Goal: Transaction & Acquisition: Purchase product/service

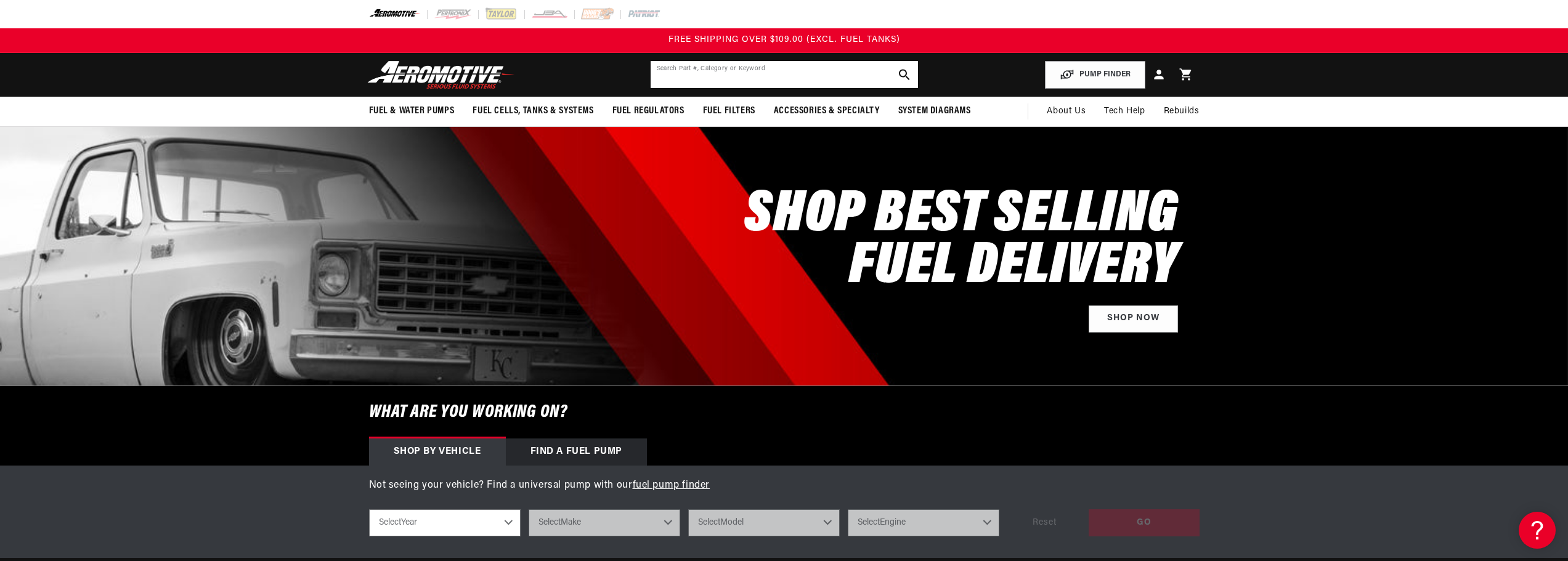
click at [753, 73] on input "text" at bounding box center [784, 74] width 268 height 27
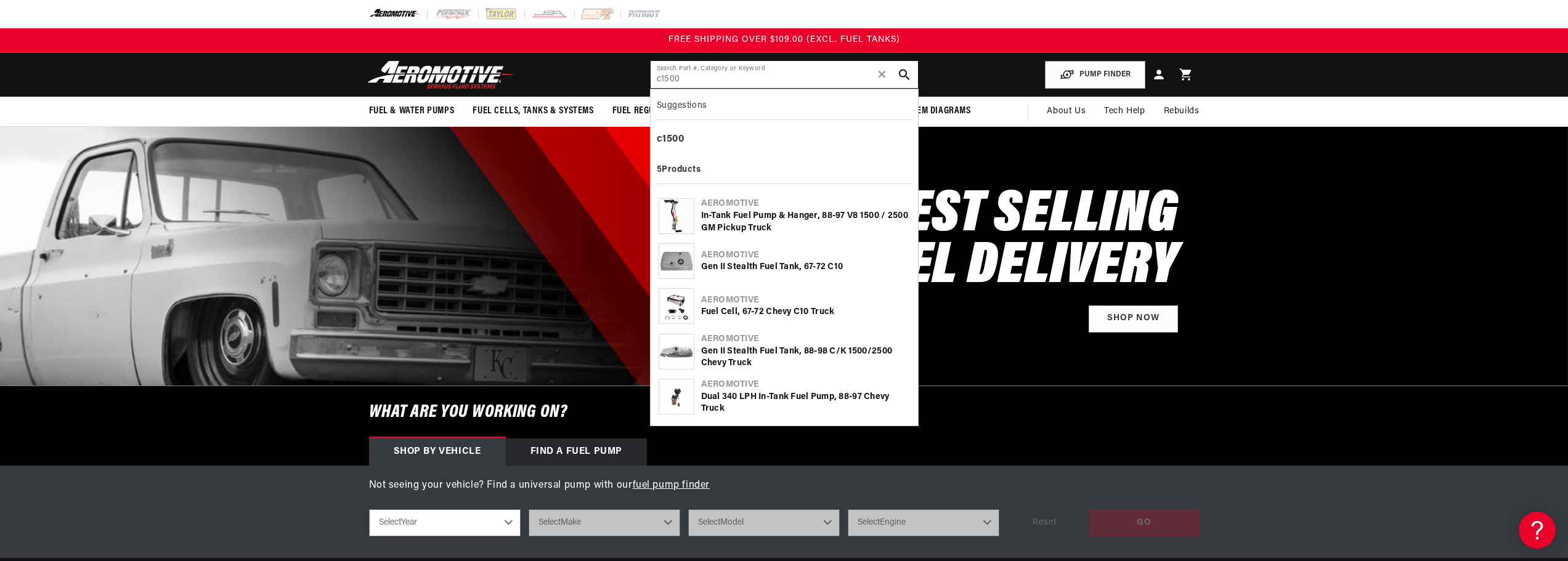
type input "c1500"
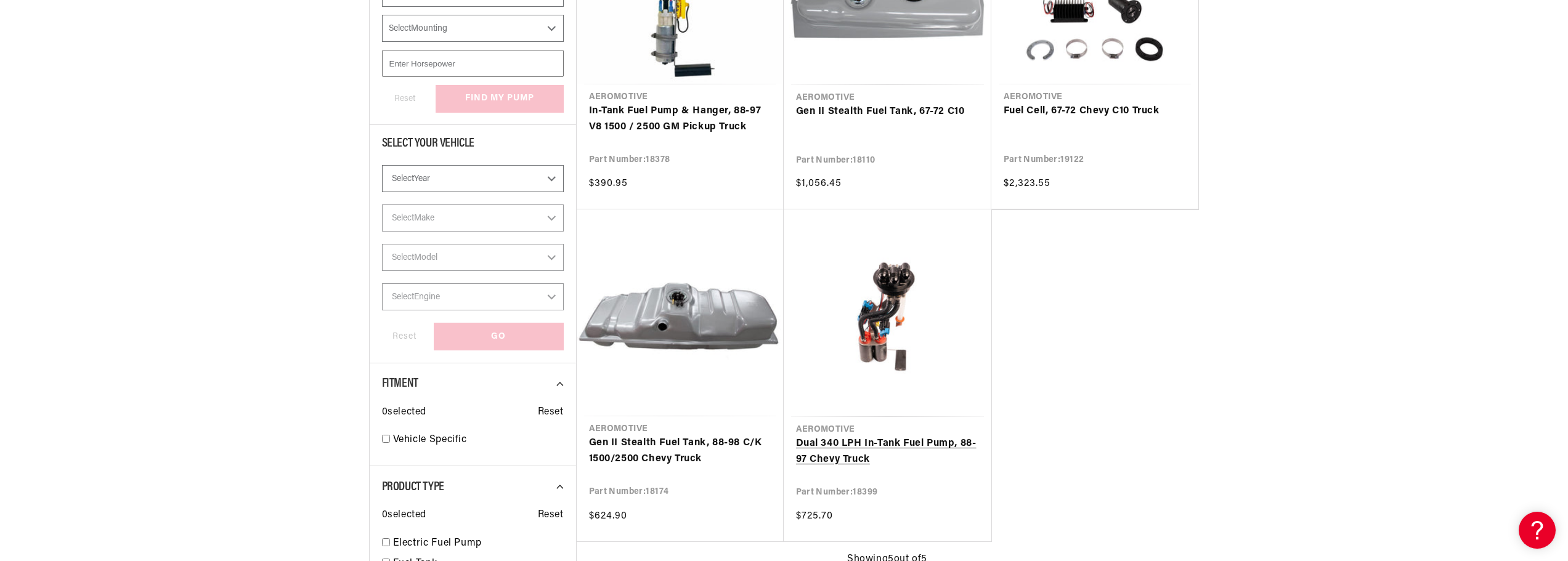
scroll to position [370, 0]
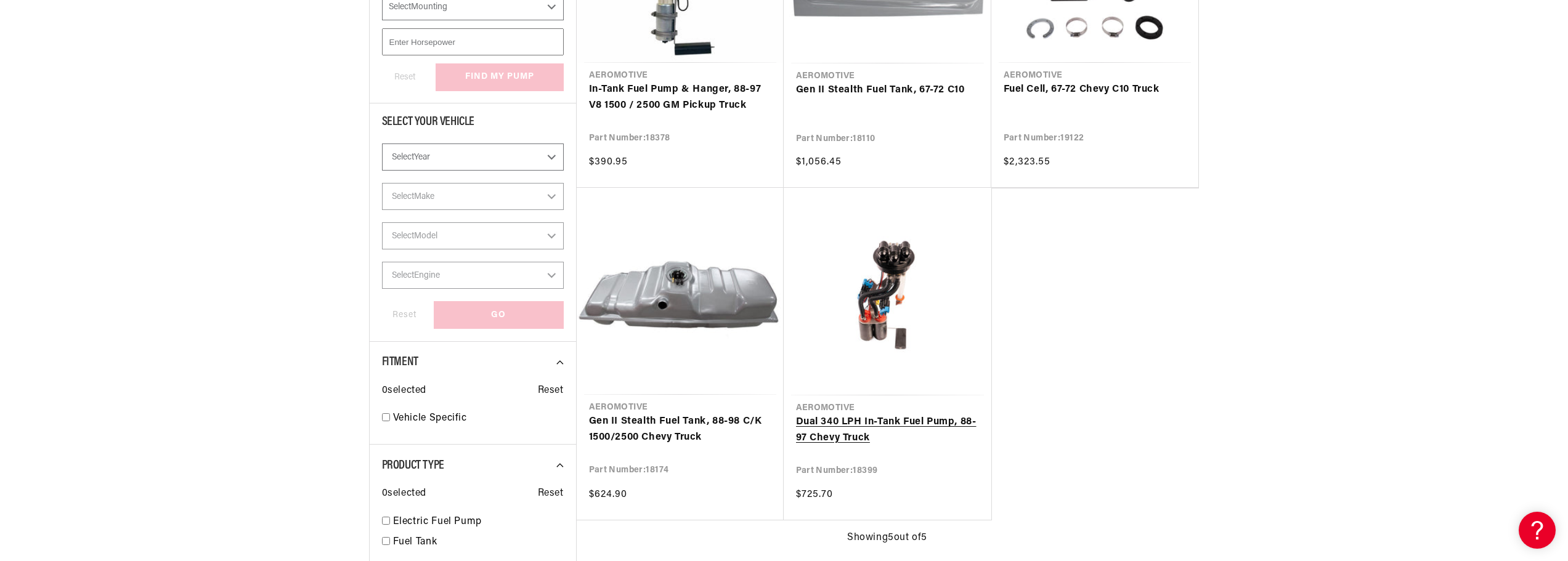
click at [919, 418] on link "Dual 340 LPH In-Tank Fuel Pump, 88-97 Chevy Truck" at bounding box center [888, 430] width 183 height 31
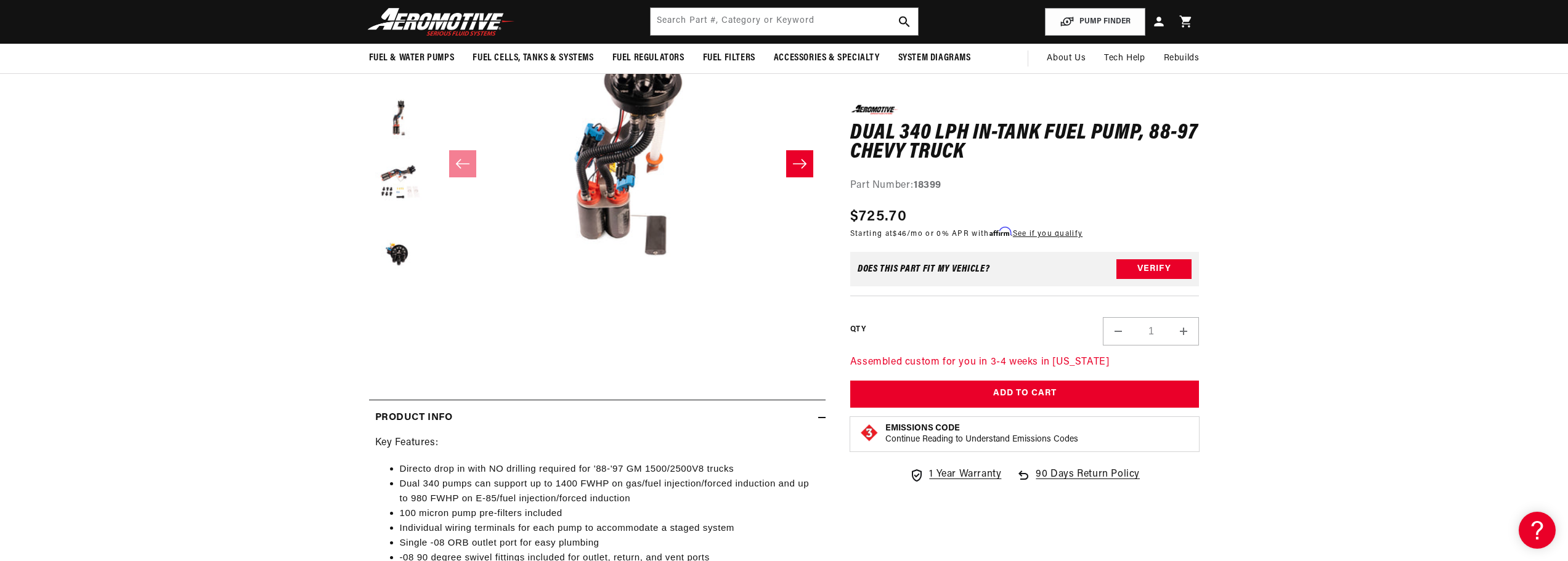
scroll to position [123, 0]
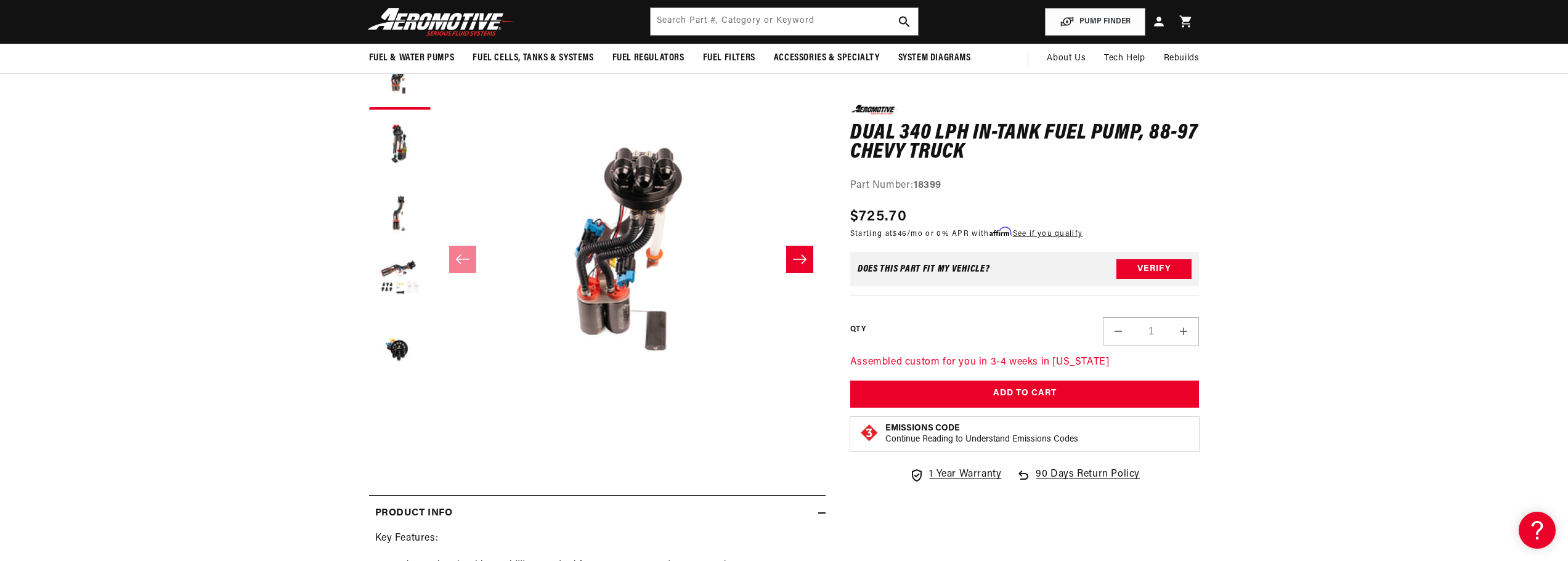
click at [791, 254] on button "Slide right" at bounding box center [800, 259] width 27 height 27
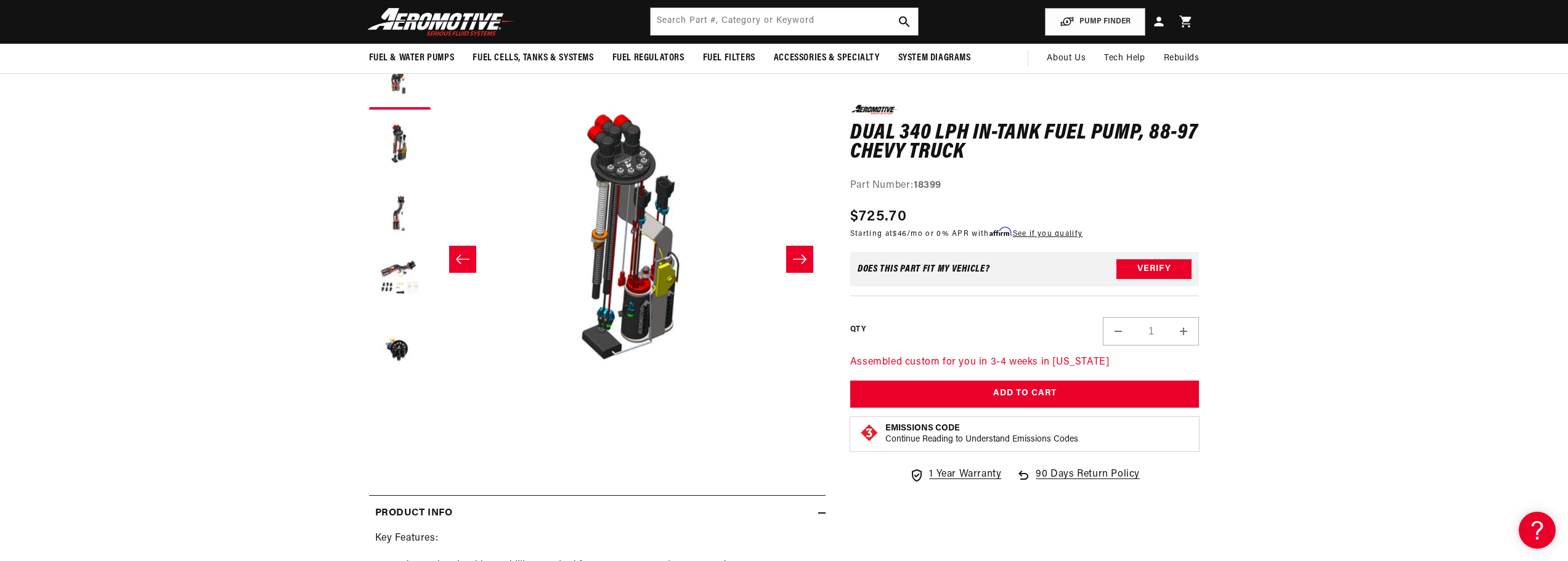
scroll to position [0, 389]
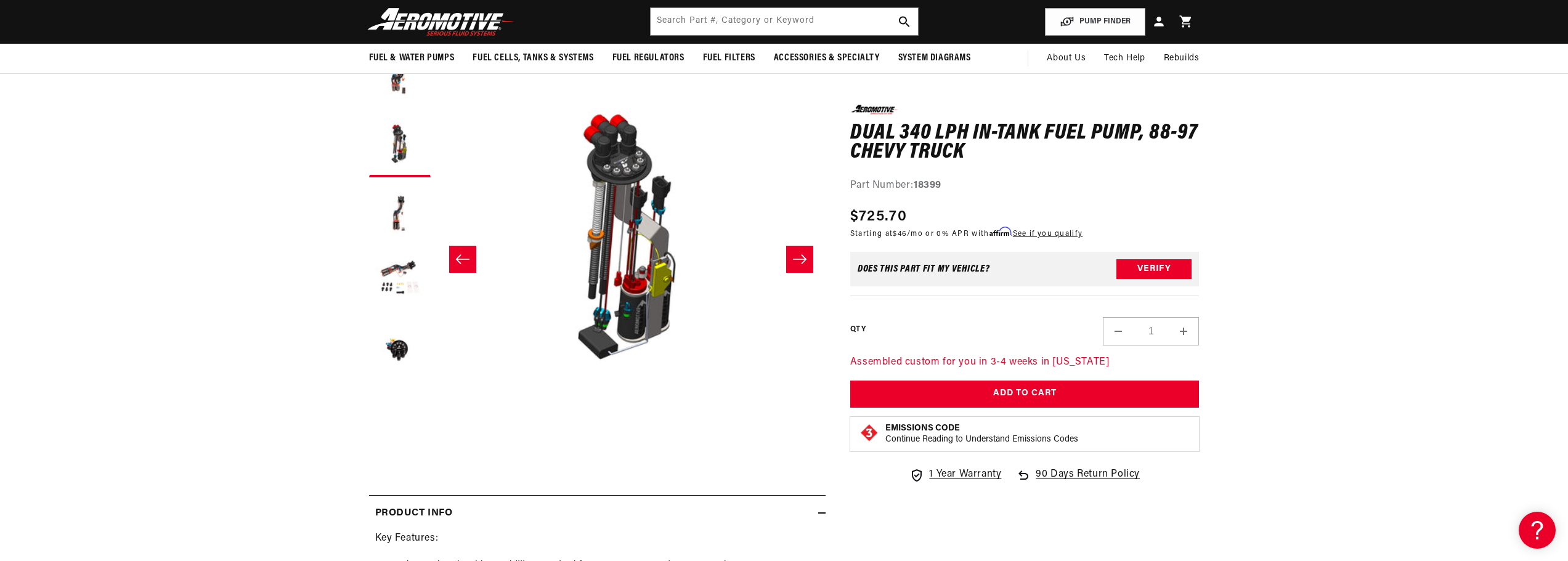
click at [791, 254] on button "Slide right" at bounding box center [800, 259] width 27 height 27
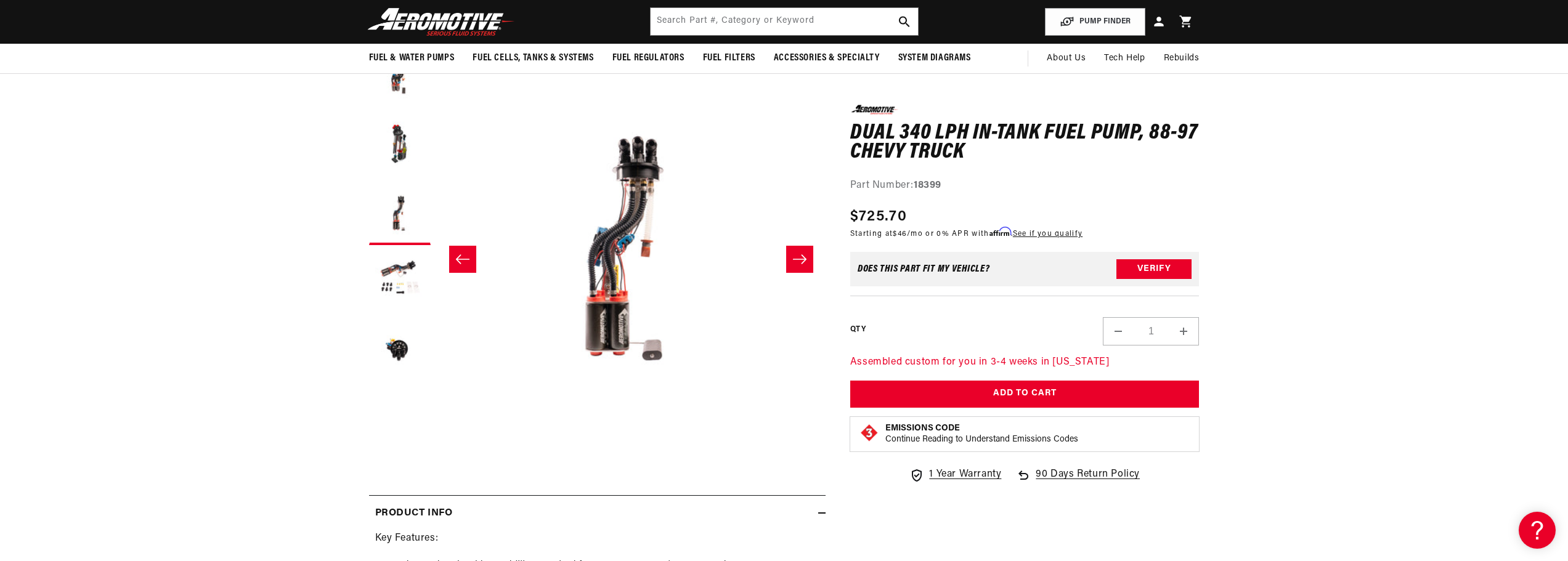
click at [791, 254] on button "Slide right" at bounding box center [800, 259] width 27 height 27
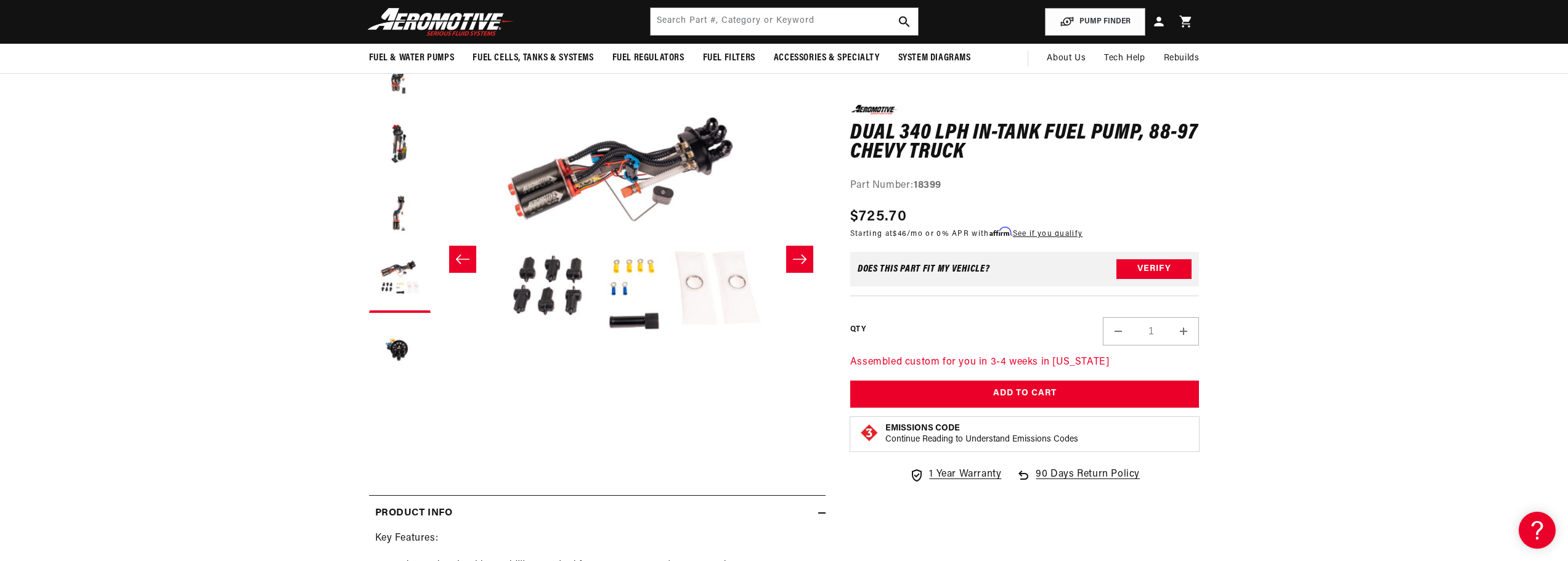
click at [791, 254] on button "Slide right" at bounding box center [800, 259] width 27 height 27
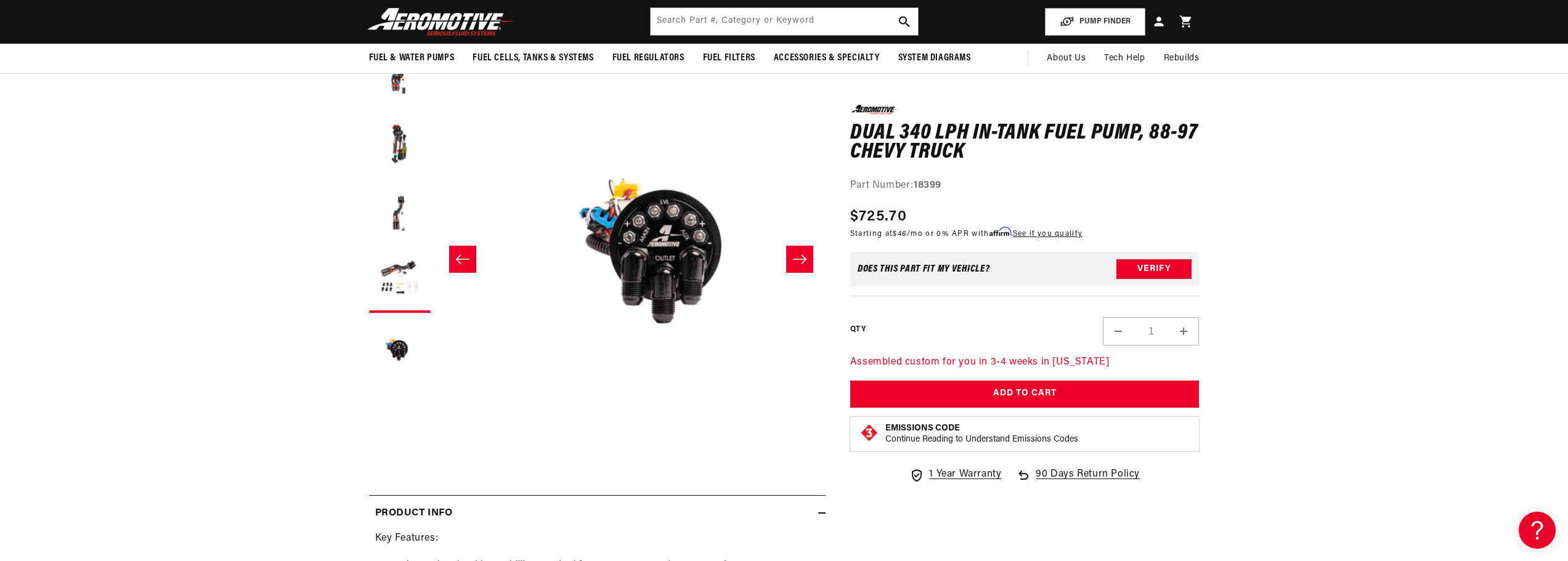
scroll to position [0, 1557]
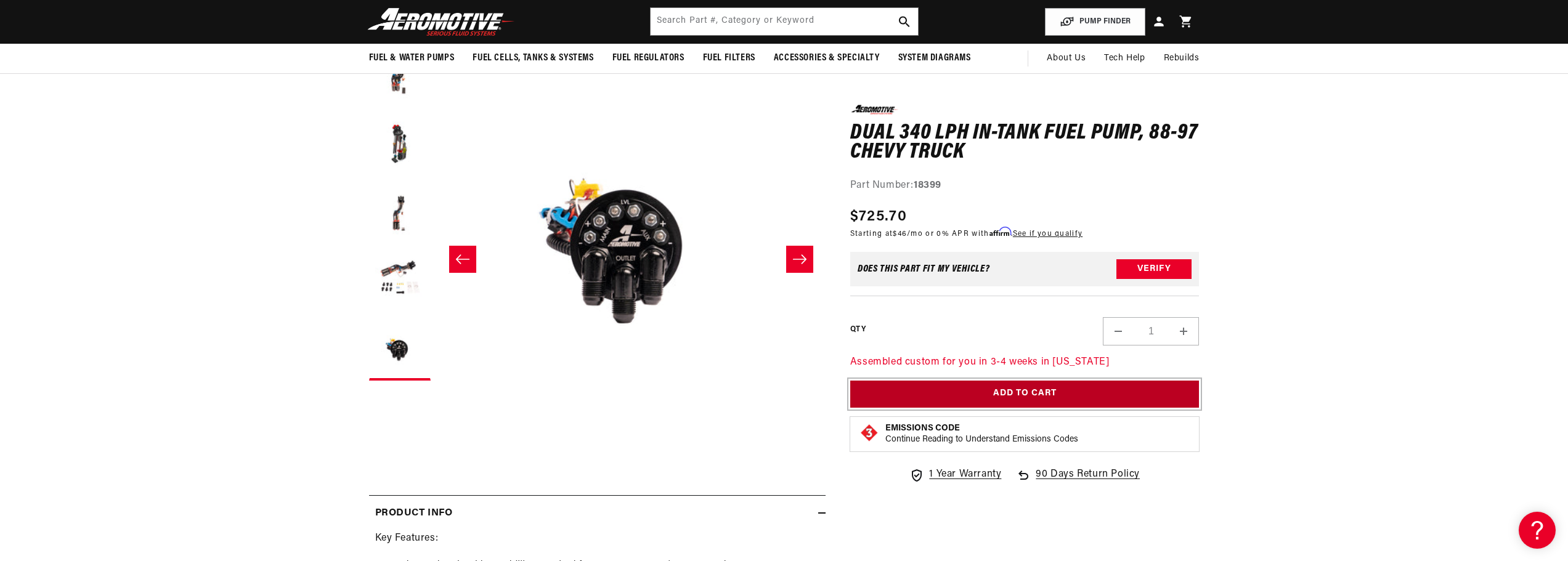
click at [975, 395] on button "Add to Cart" at bounding box center [1025, 394] width 349 height 28
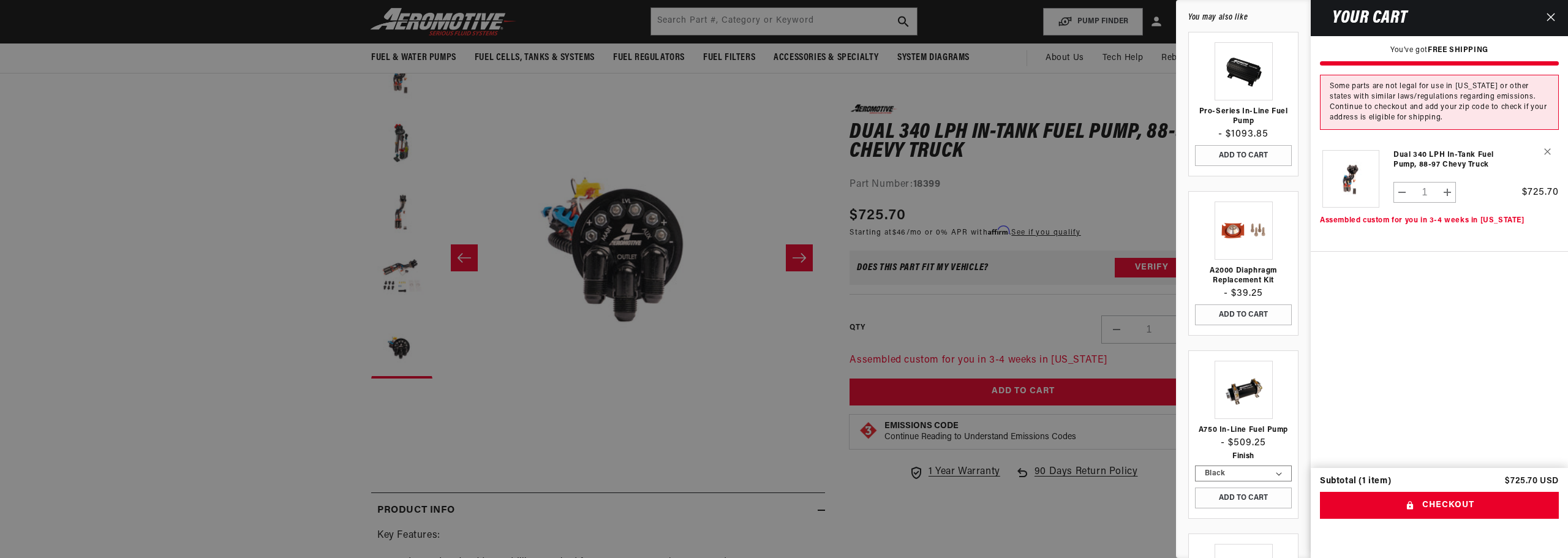
click at [1548, 15] on icon "Close" at bounding box center [1551, 17] width 8 height 8
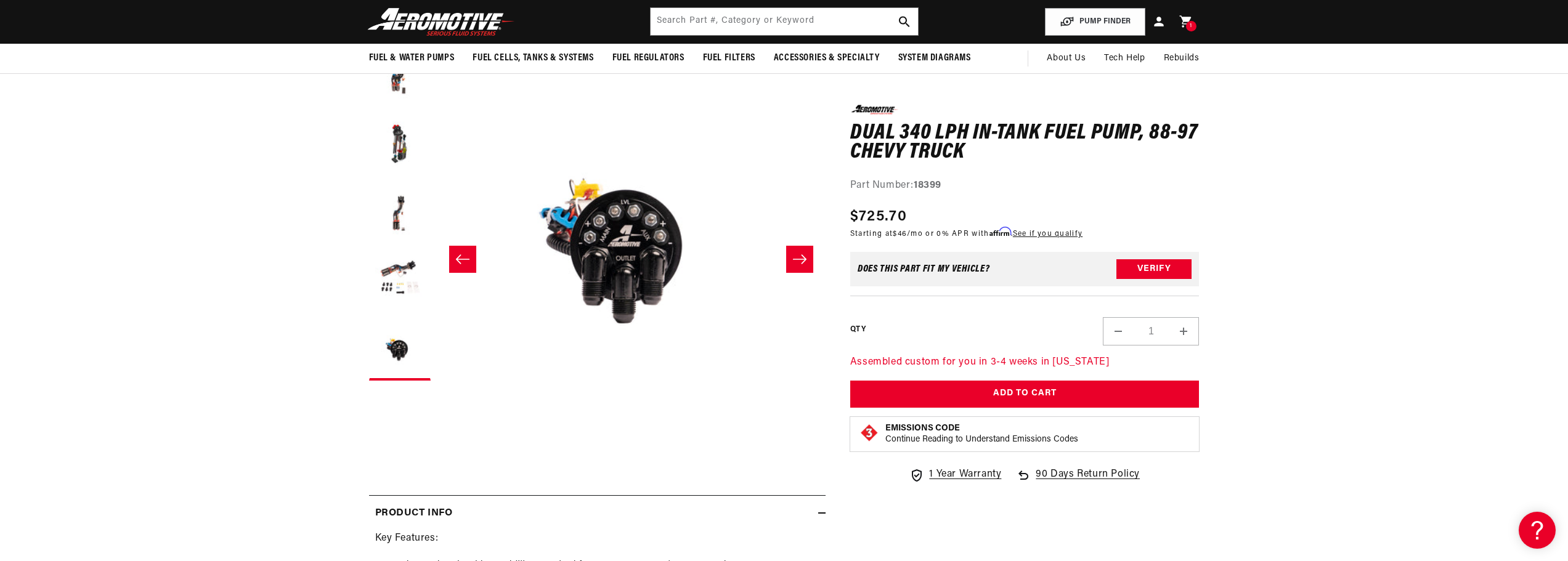
click at [794, 258] on icon "Slide right" at bounding box center [799, 259] width 15 height 12
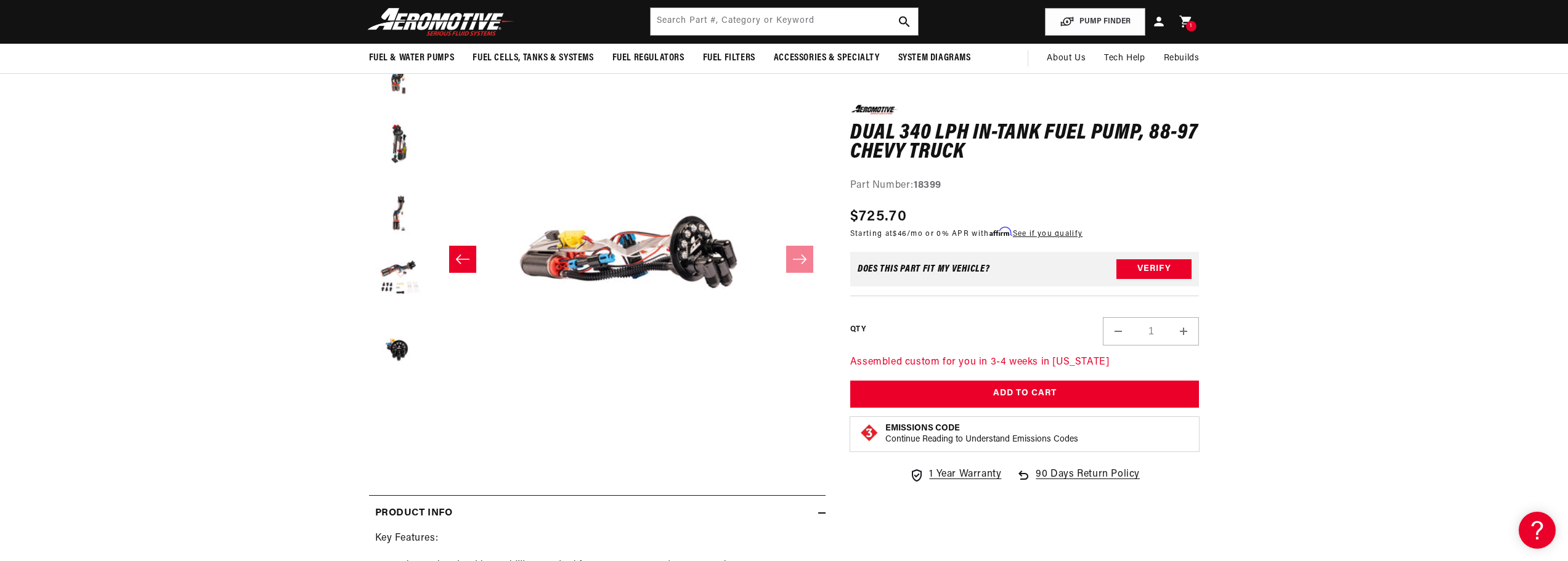
scroll to position [67, 0]
click at [469, 259] on icon "Slide left" at bounding box center [462, 259] width 13 height 9
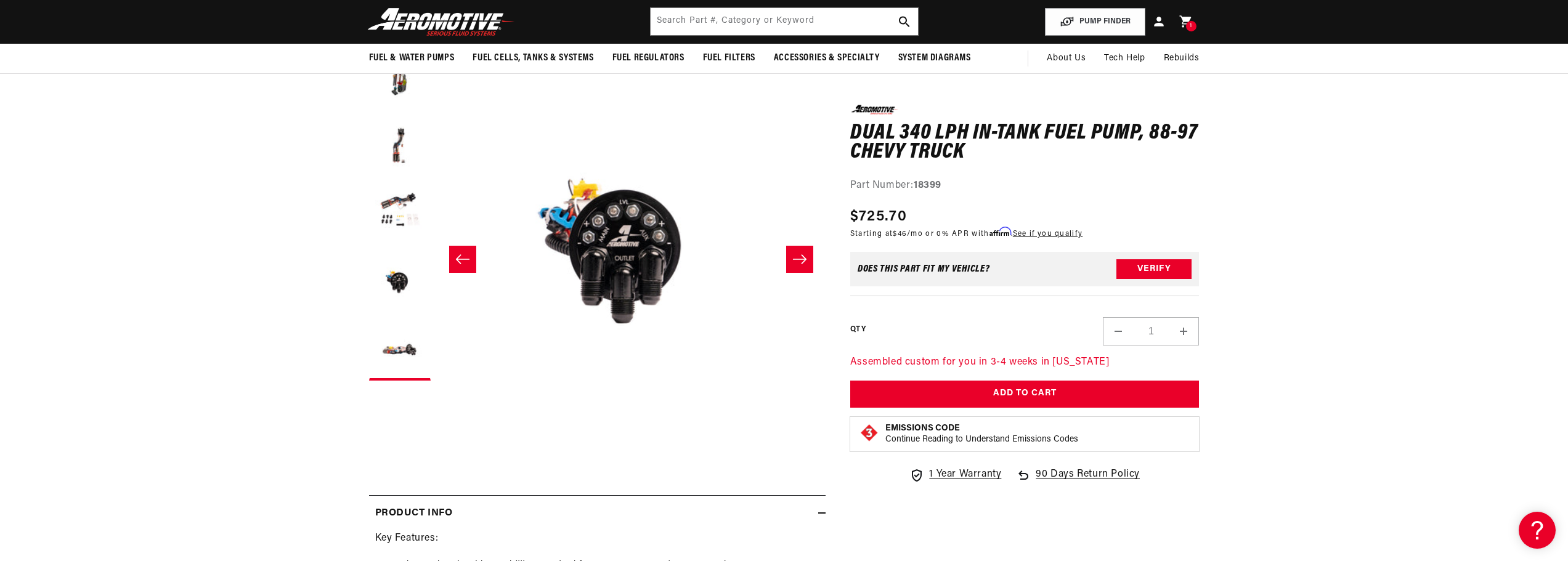
click at [469, 259] on icon "Slide left" at bounding box center [462, 259] width 13 height 9
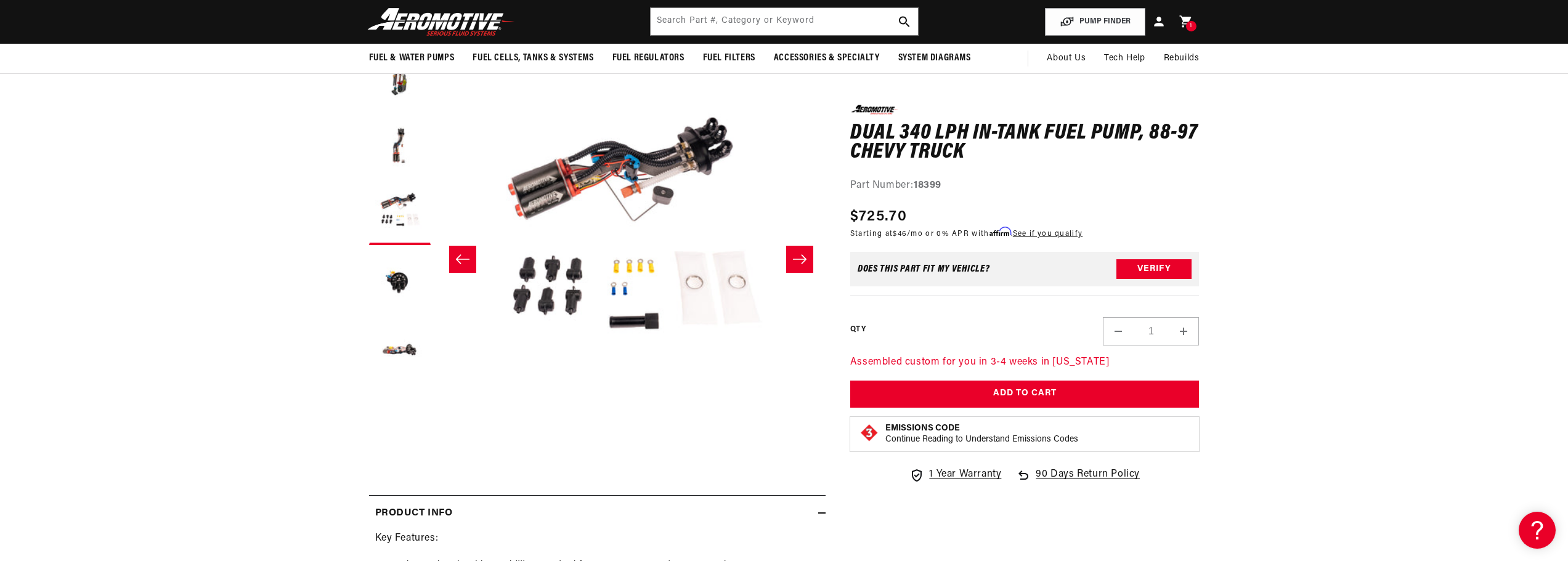
click at [469, 259] on icon "Slide left" at bounding box center [462, 259] width 13 height 9
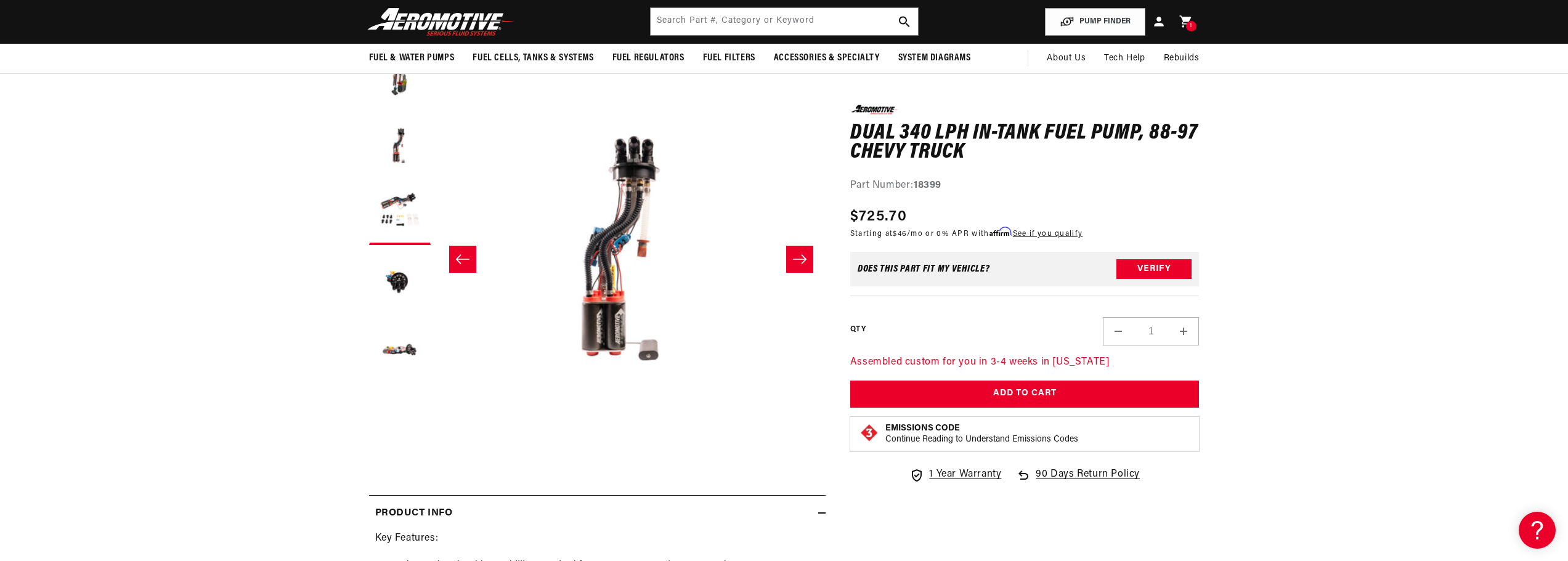
scroll to position [0, 778]
